Goal: Navigation & Orientation: Find specific page/section

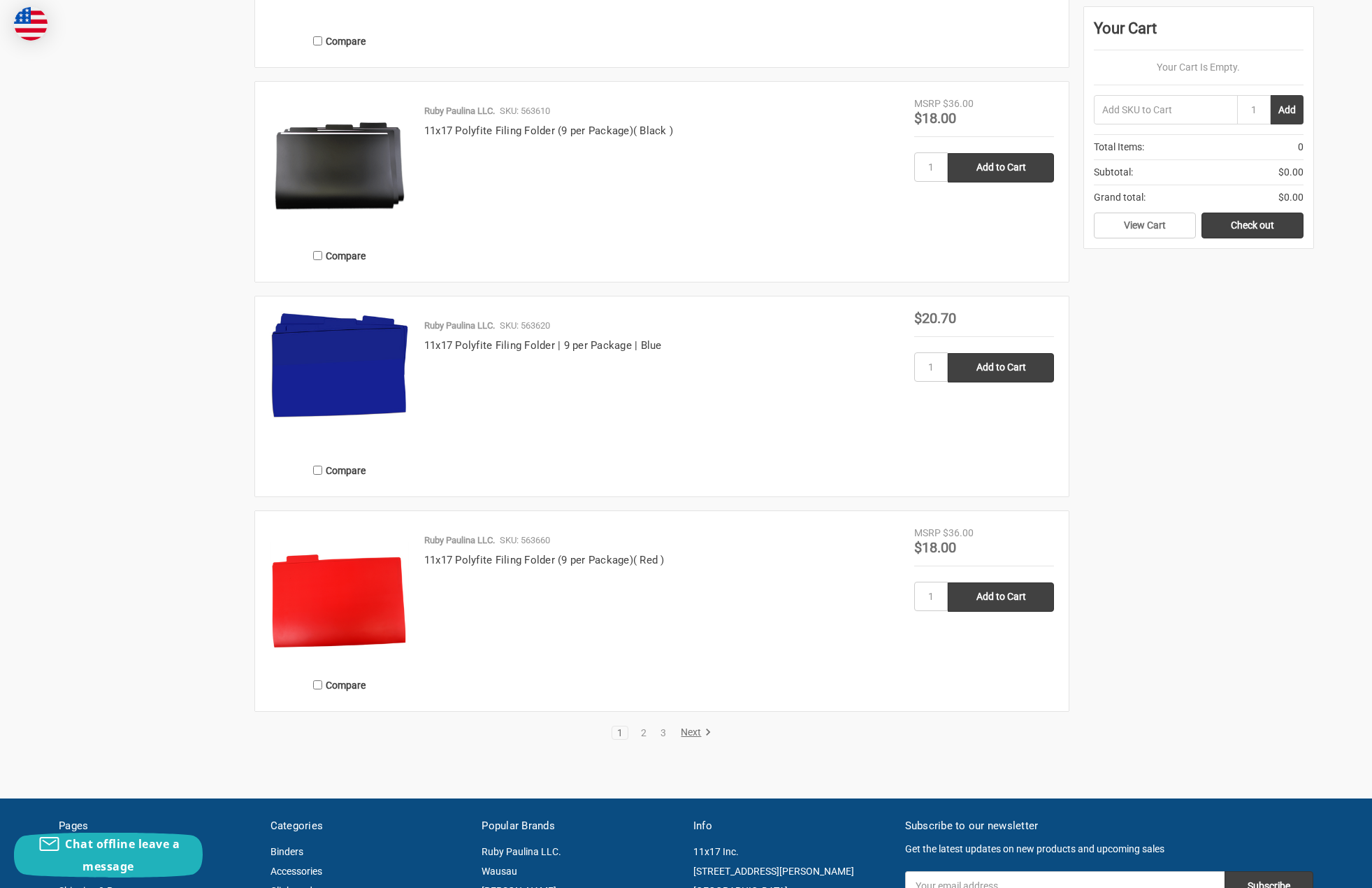
scroll to position [2505, 0]
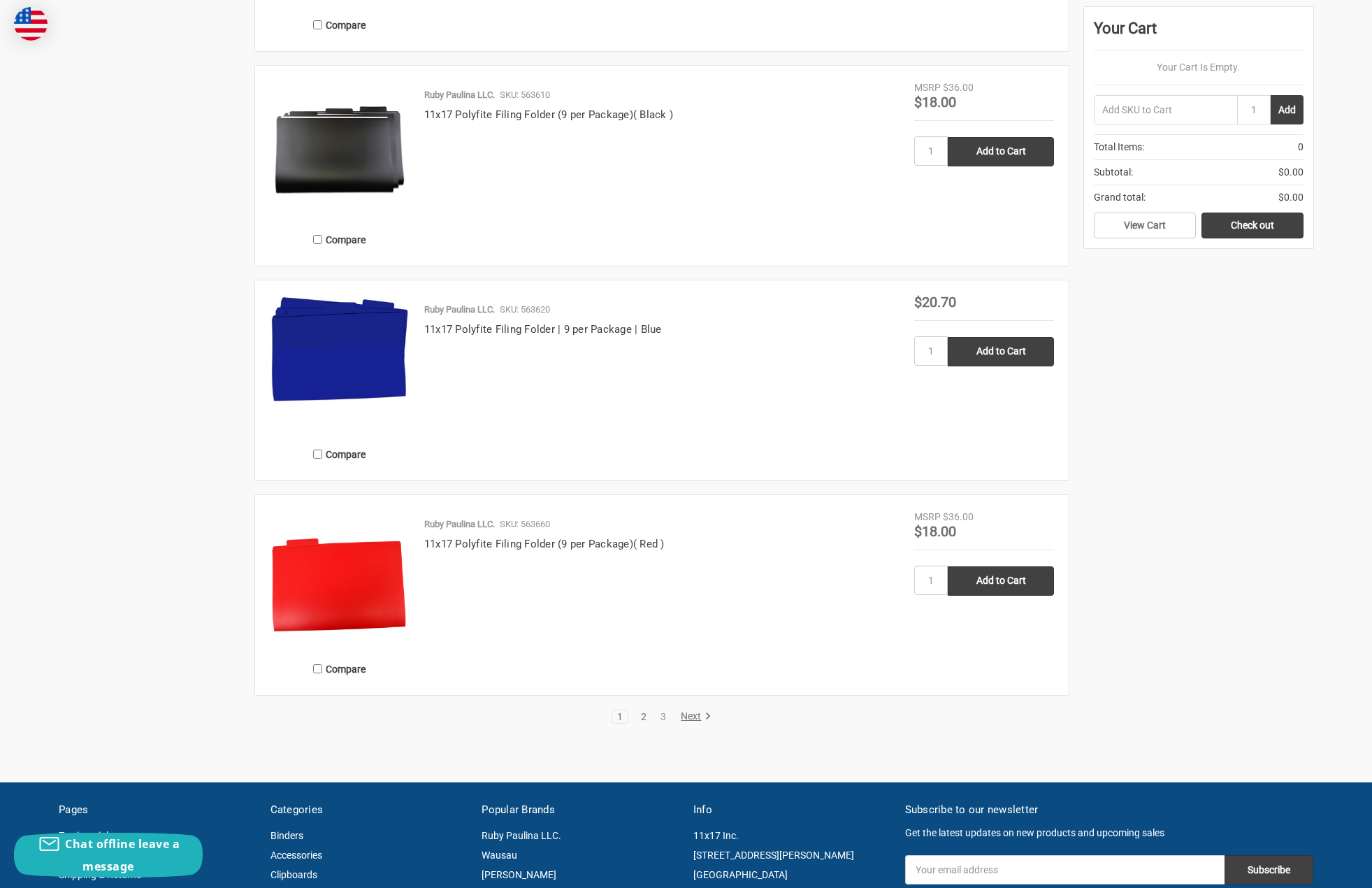
click at [641, 719] on link "2" at bounding box center [644, 716] width 16 height 10
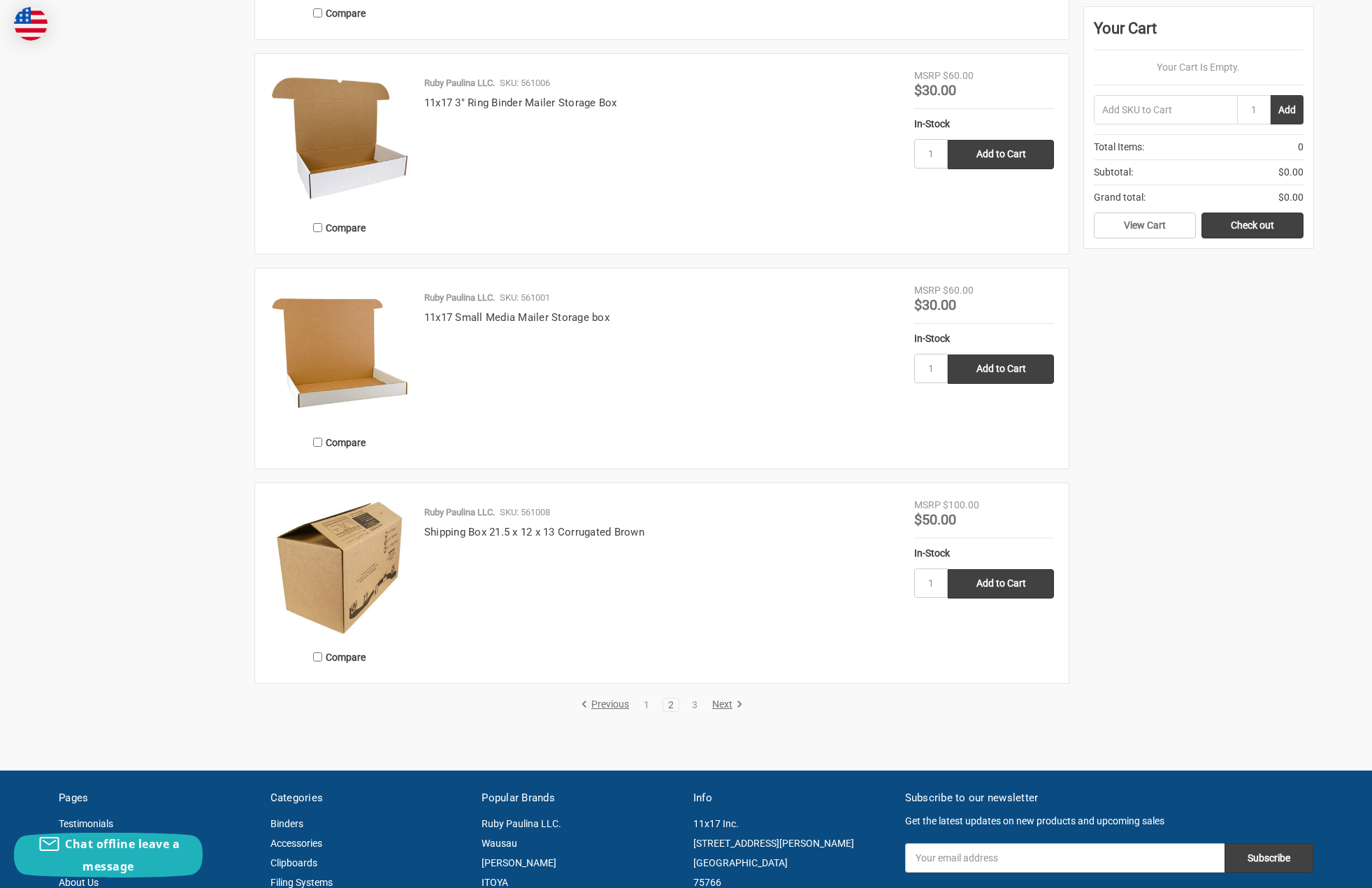
scroll to position [2467, 0]
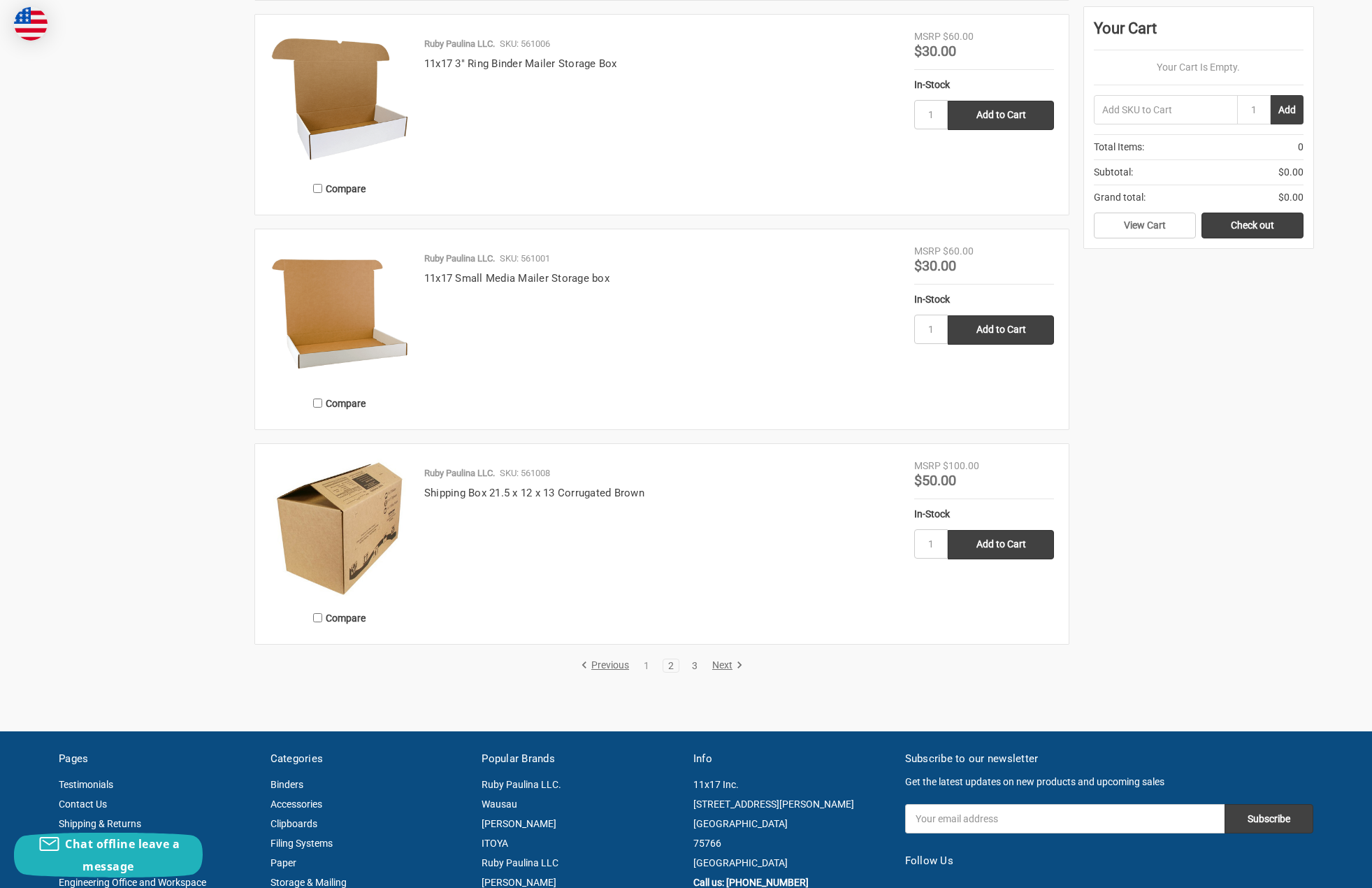
click at [696, 667] on link "3" at bounding box center [695, 666] width 16 height 10
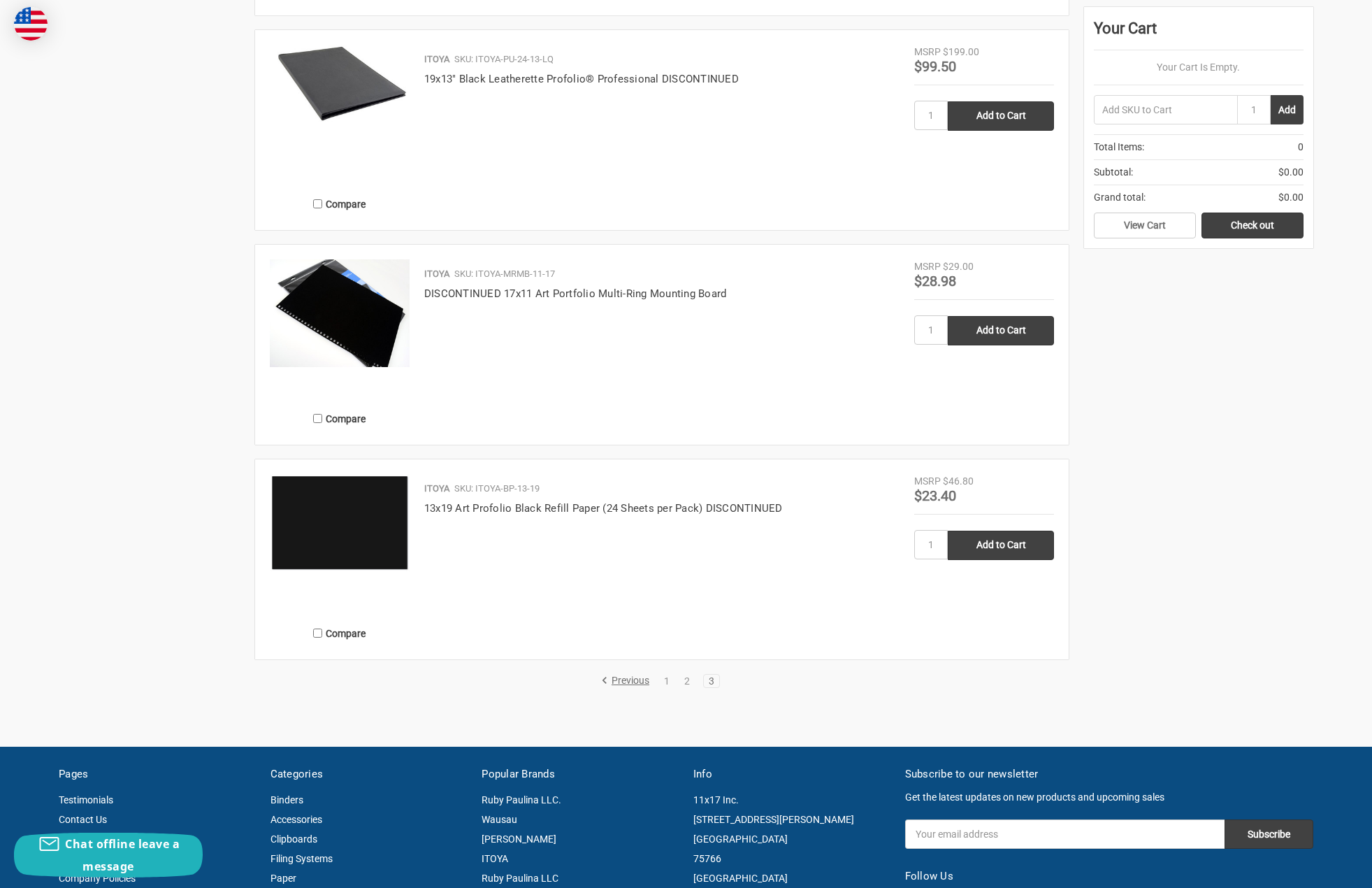
scroll to position [1594, 0]
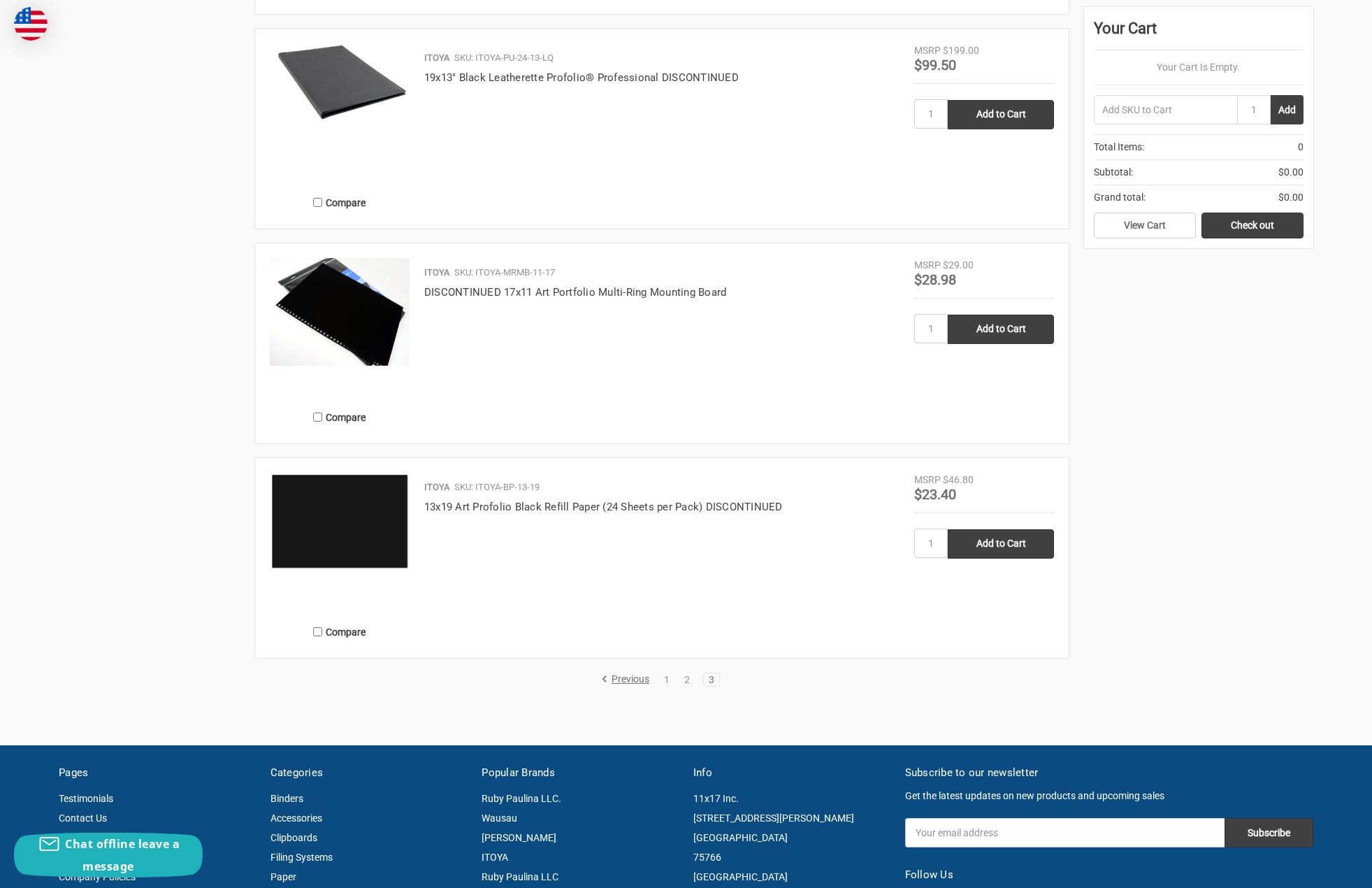
click at [713, 681] on link "3" at bounding box center [712, 680] width 16 height 10
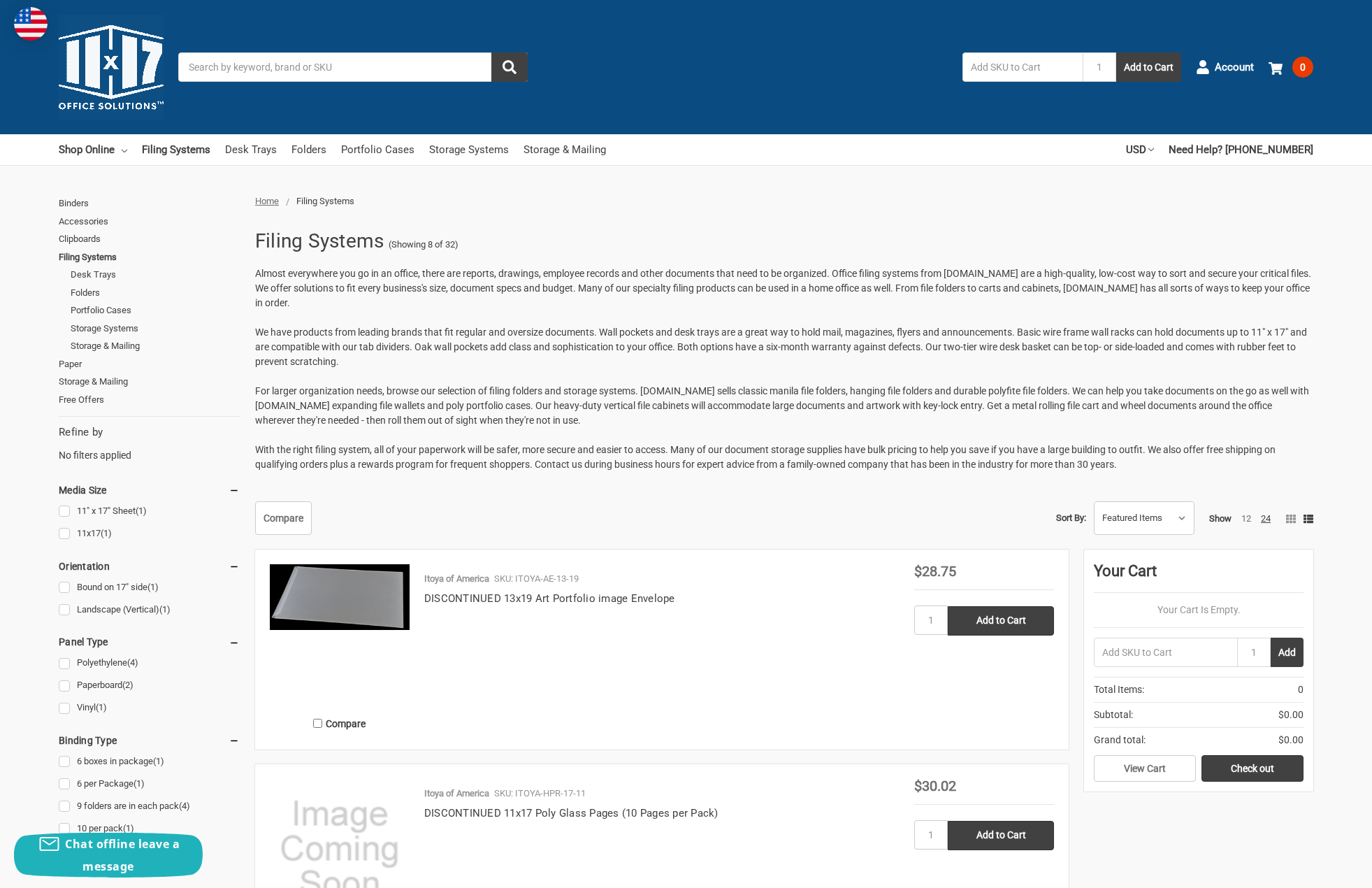
scroll to position [0, 0]
click at [493, 154] on link "Storage Systems" at bounding box center [468, 149] width 79 height 31
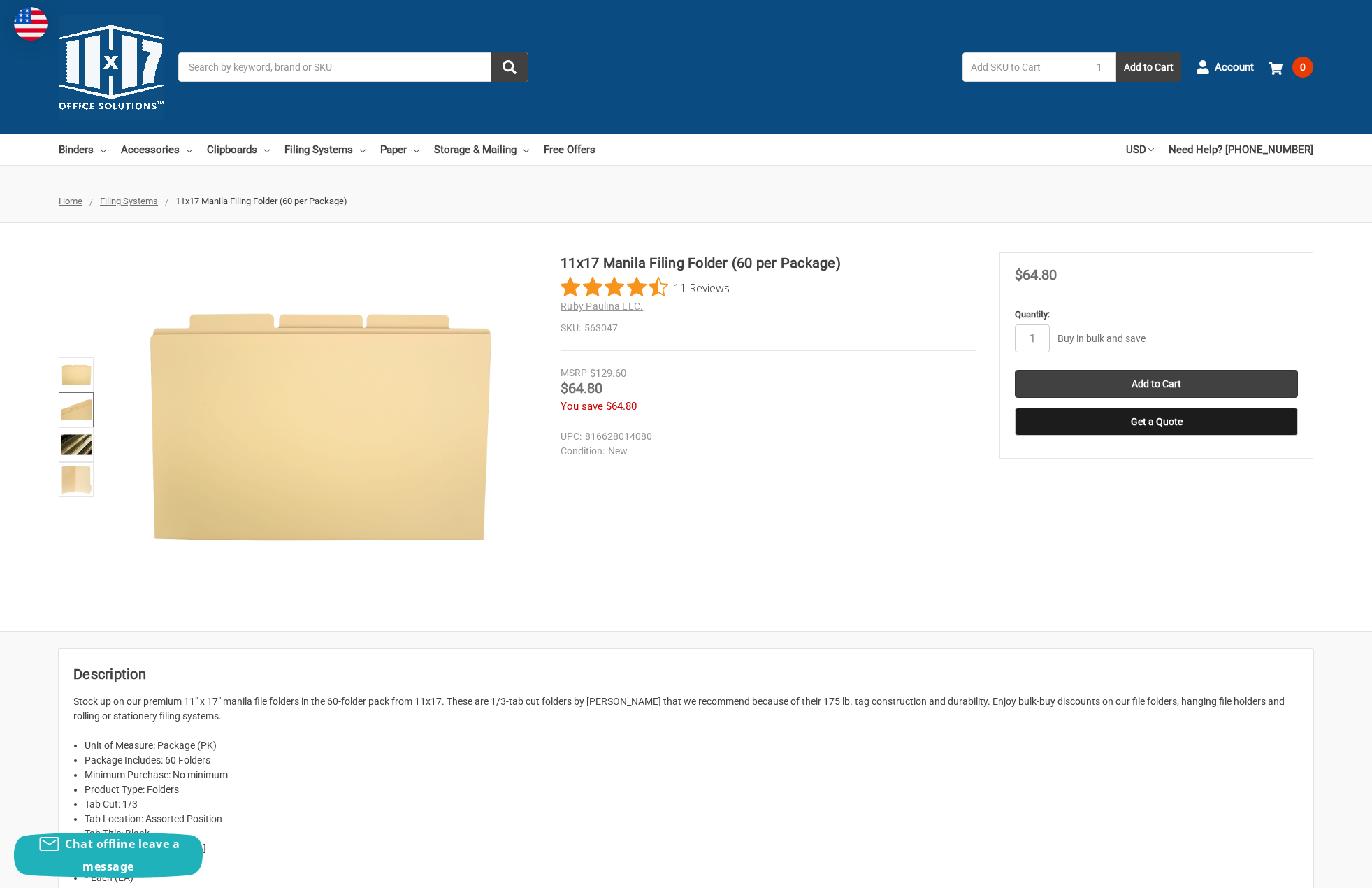
click at [78, 404] on img at bounding box center [76, 410] width 31 height 31
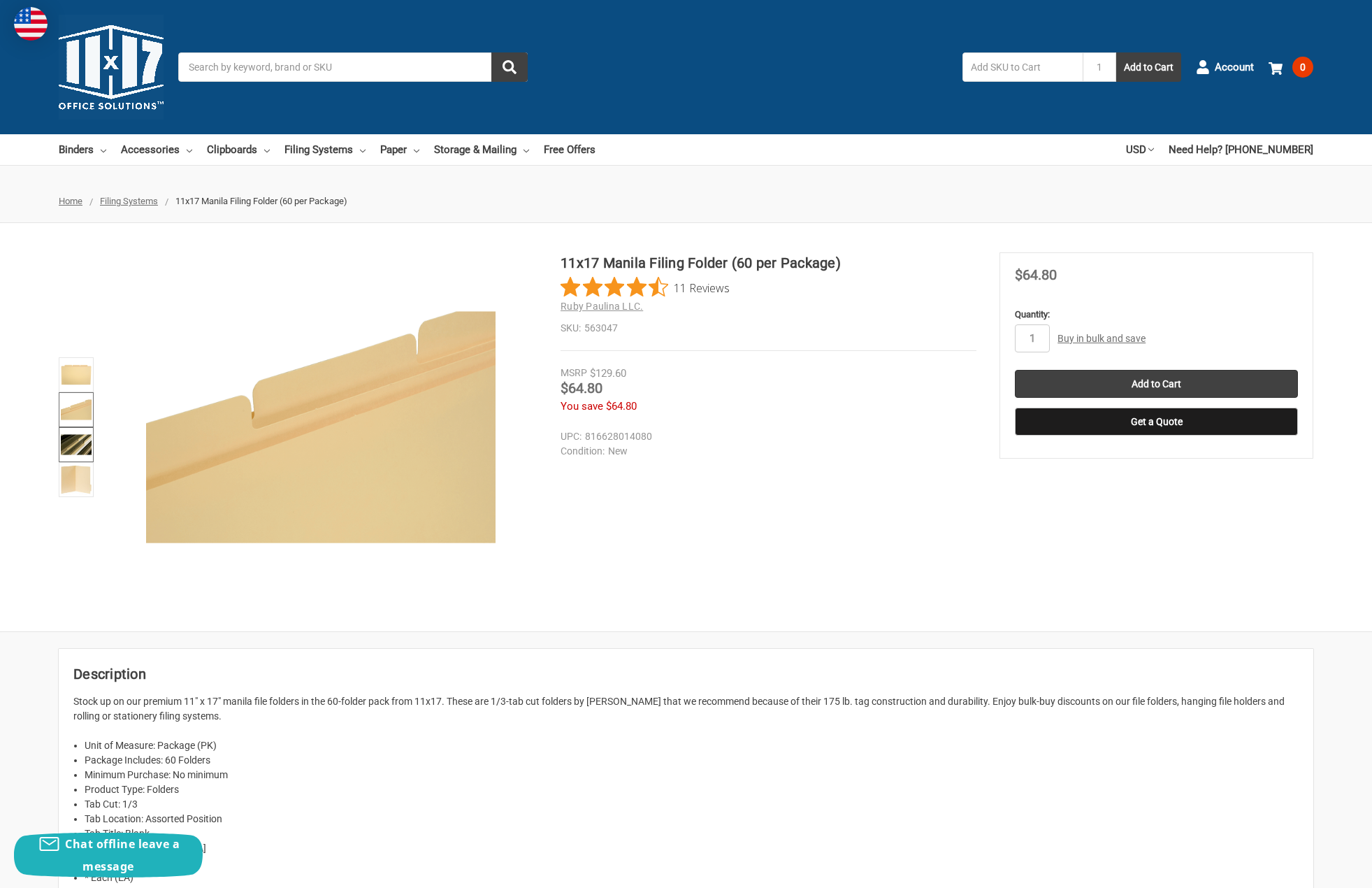
click at [76, 439] on img at bounding box center [76, 444] width 31 height 31
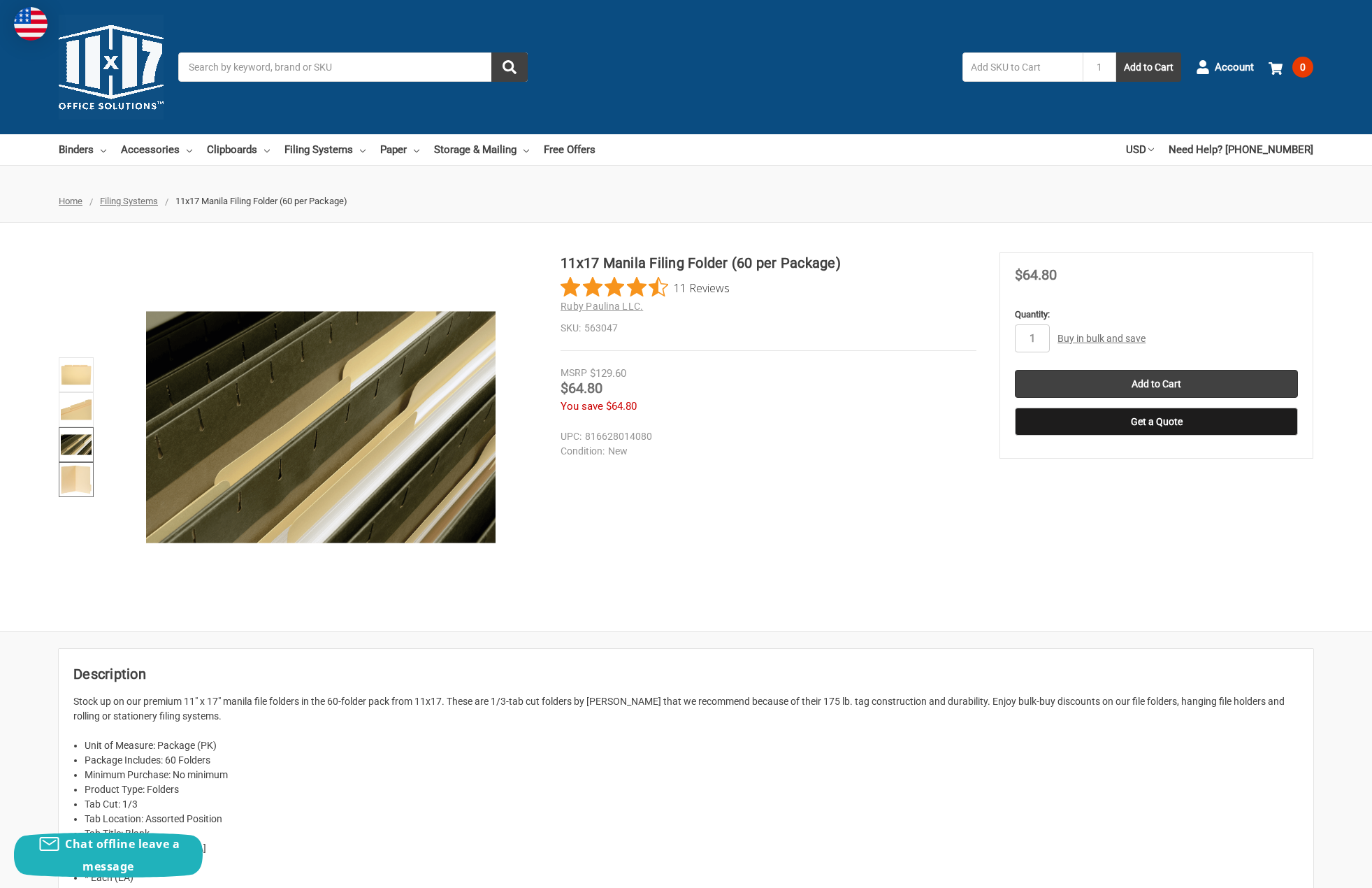
click at [79, 468] on img at bounding box center [76, 479] width 31 height 31
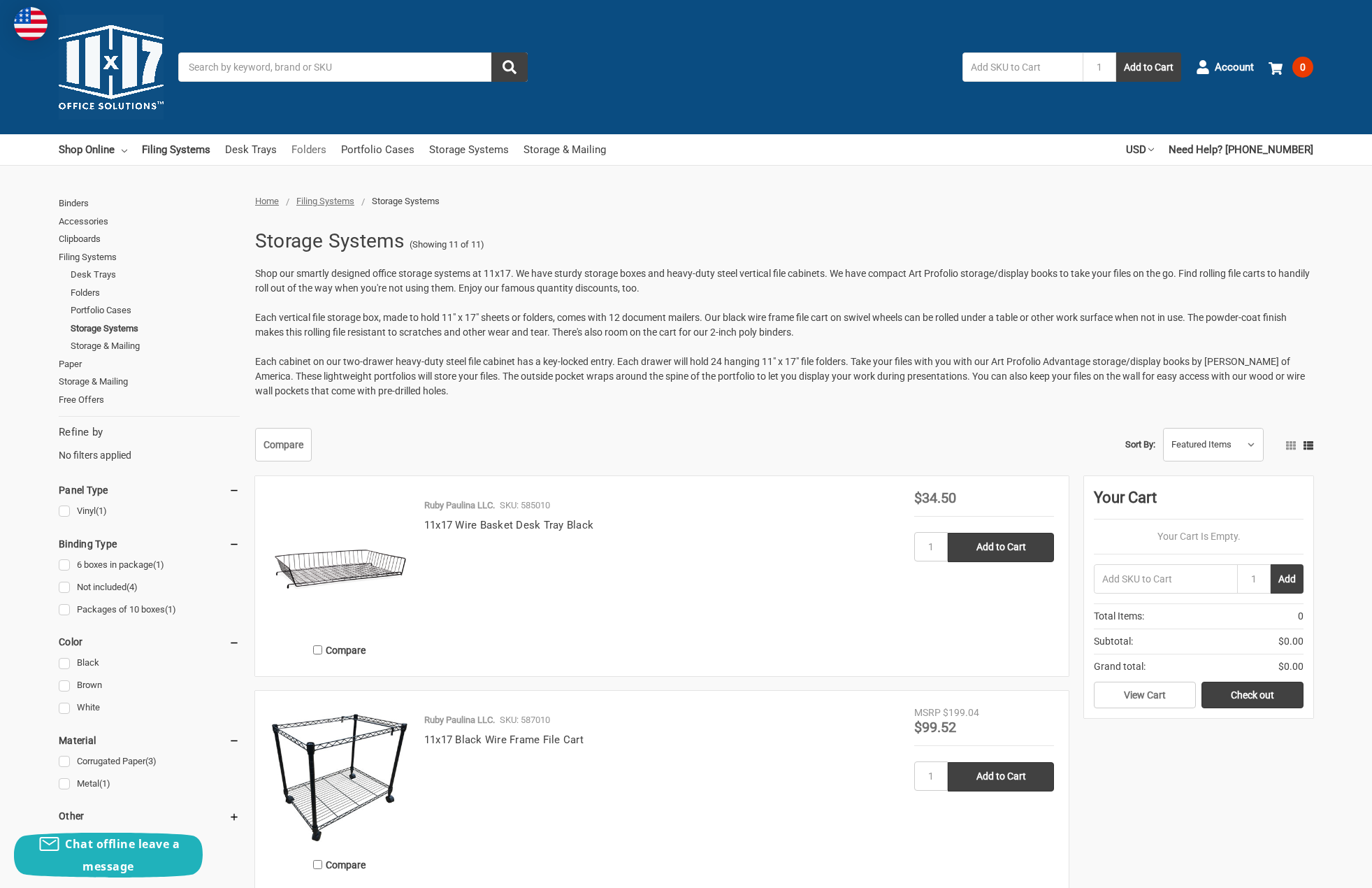
click at [316, 149] on link "Folders" at bounding box center [309, 149] width 35 height 31
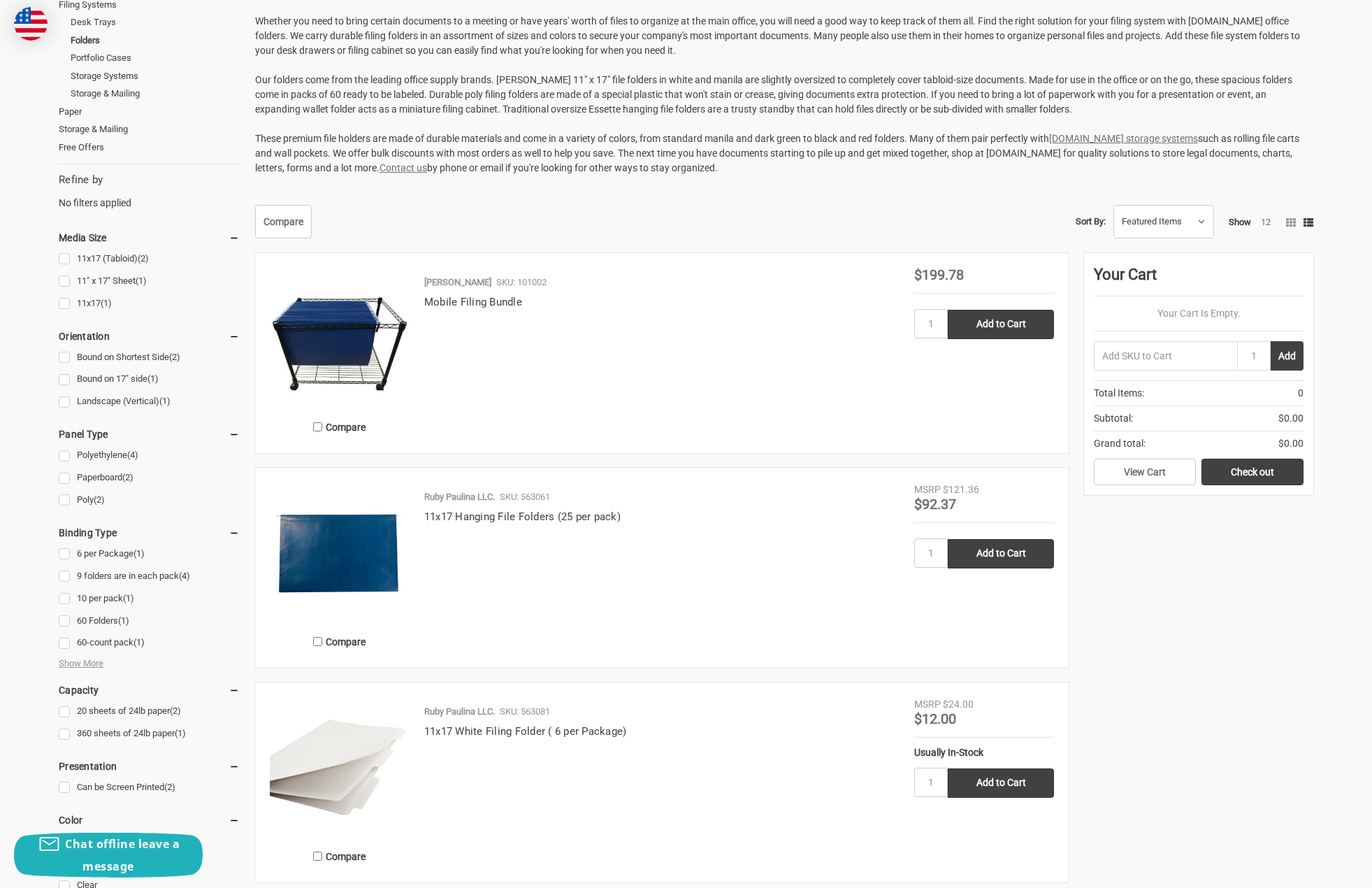
scroll to position [258, 0]
